Goal: Information Seeking & Learning: Learn about a topic

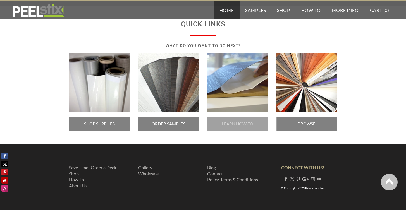
scroll to position [974, 0]
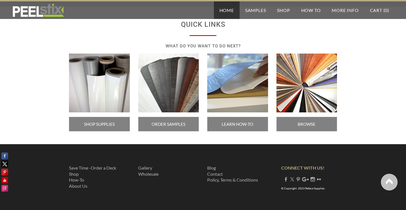
click at [236, 89] on img at bounding box center [237, 83] width 61 height 59
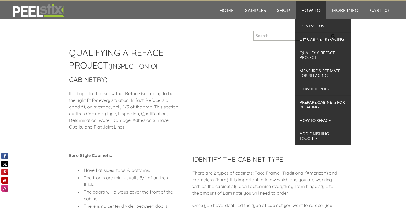
click at [308, 13] on link "How To" at bounding box center [310, 10] width 31 height 18
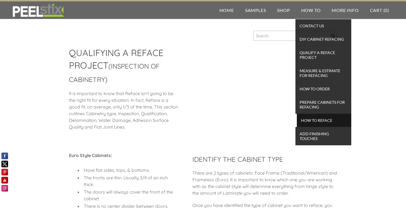
click at [313, 121] on span "How To Reface" at bounding box center [324, 121] width 52 height 8
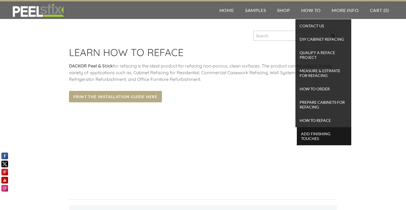
click at [317, 130] on span "Add Finishing Touches" at bounding box center [324, 136] width 52 height 12
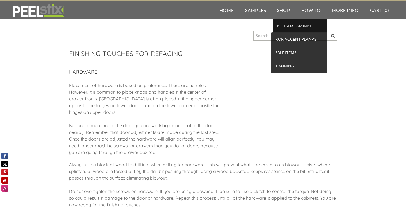
click at [287, 28] on span "PEELSTIX Laminate" at bounding box center [300, 26] width 52 height 8
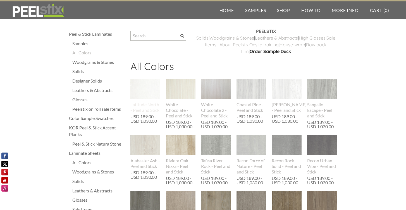
click at [151, 84] on img at bounding box center [145, 89] width 30 height 20
